Goal: Task Accomplishment & Management: Complete application form

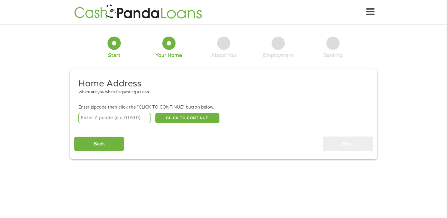
click at [122, 115] on input "number" at bounding box center [114, 118] width 73 height 10
type input "98579"
click at [199, 117] on button "CLICK TO CONTINUE" at bounding box center [187, 118] width 64 height 10
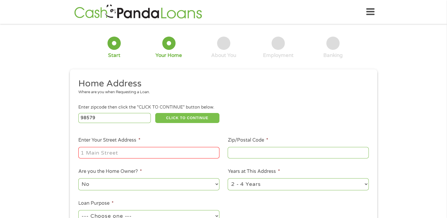
type input "98579"
type input "[GEOGRAPHIC_DATA]"
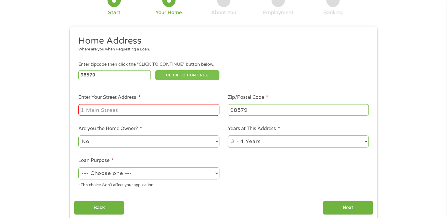
scroll to position [47, 0]
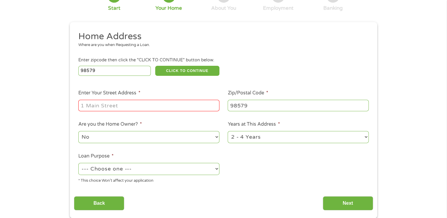
click at [104, 107] on input "Enter Your Street Address *" at bounding box center [148, 104] width 141 height 11
type input "[STREET_ADDRESS]"
click at [145, 134] on select "No Yes" at bounding box center [148, 137] width 141 height 12
select select "yes"
click at [78, 131] on select "No Yes" at bounding box center [148, 137] width 141 height 12
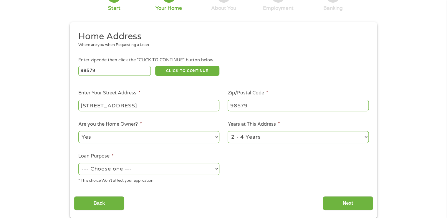
click at [192, 166] on select "--- Choose one --- Pay Bills Debt Consolidation Home Improvement Major Purchase…" at bounding box center [148, 168] width 141 height 12
select select "other"
click at [78, 163] on select "--- Choose one --- Pay Bills Debt Consolidation Home Improvement Major Purchase…" at bounding box center [148, 168] width 141 height 12
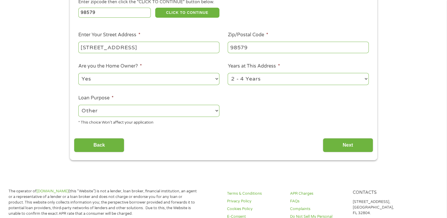
scroll to position [118, 0]
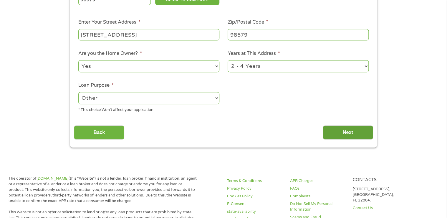
click at [348, 132] on input "Next" at bounding box center [348, 132] width 50 height 14
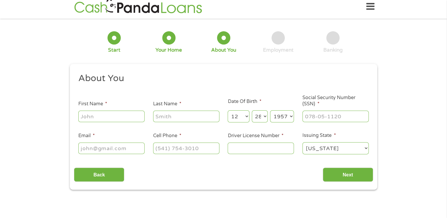
scroll to position [0, 0]
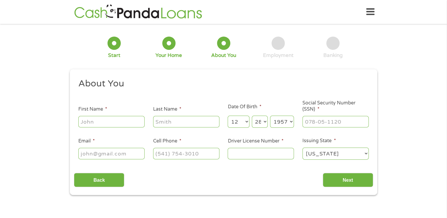
click at [130, 119] on input "First Name *" at bounding box center [111, 121] width 66 height 11
type input "[PERSON_NAME]"
type input "[EMAIL_ADDRESS][DOMAIN_NAME]"
type input "[PHONE_NUMBER]"
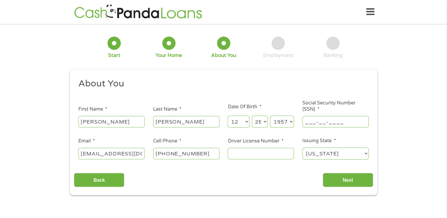
click at [318, 121] on input "___-__-____" at bounding box center [335, 121] width 66 height 11
type input "442-62-7763"
click at [248, 154] on input "Driver License Number *" at bounding box center [261, 152] width 66 height 11
